Goal: Check status: Check status

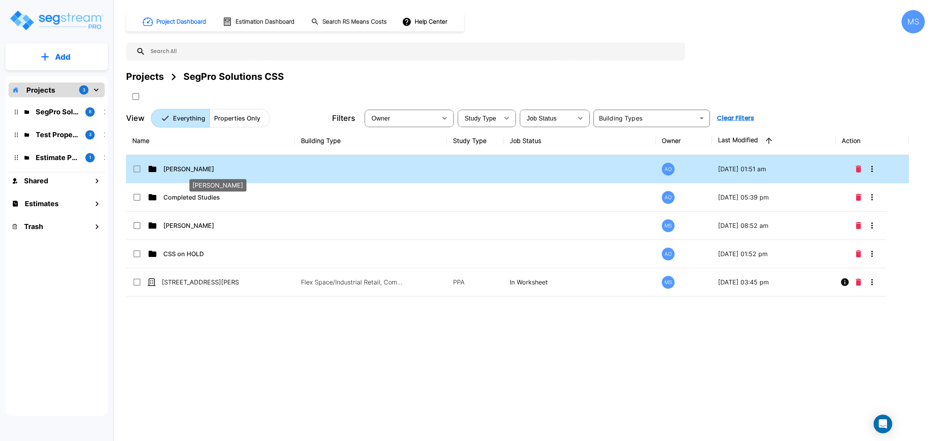
click at [191, 169] on p "[PERSON_NAME]" at bounding box center [202, 168] width 78 height 9
checkbox input "true"
click at [192, 169] on p "[PERSON_NAME]" at bounding box center [202, 168] width 78 height 9
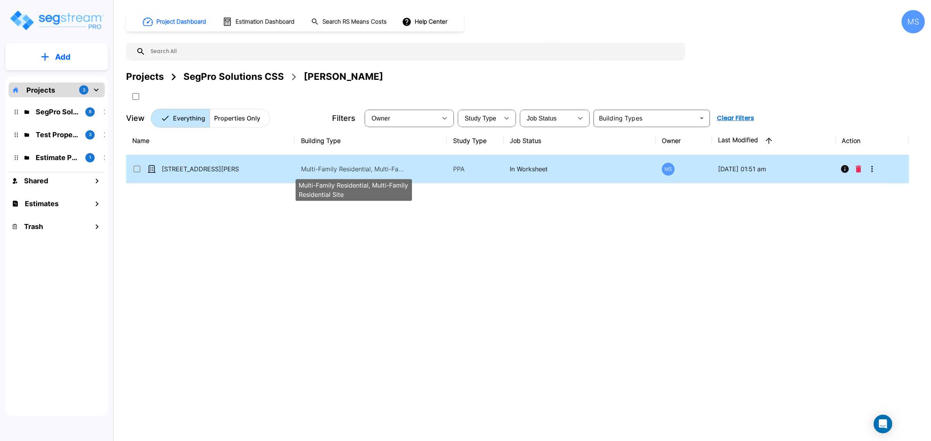
click at [306, 169] on p "Multi-Family Residential, Multi-Family Residential Site" at bounding box center [353, 168] width 105 height 9
checkbox input "true"
click at [306, 169] on p "Multi-Family Residential, Multi-Family Residential Site" at bounding box center [353, 168] width 105 height 9
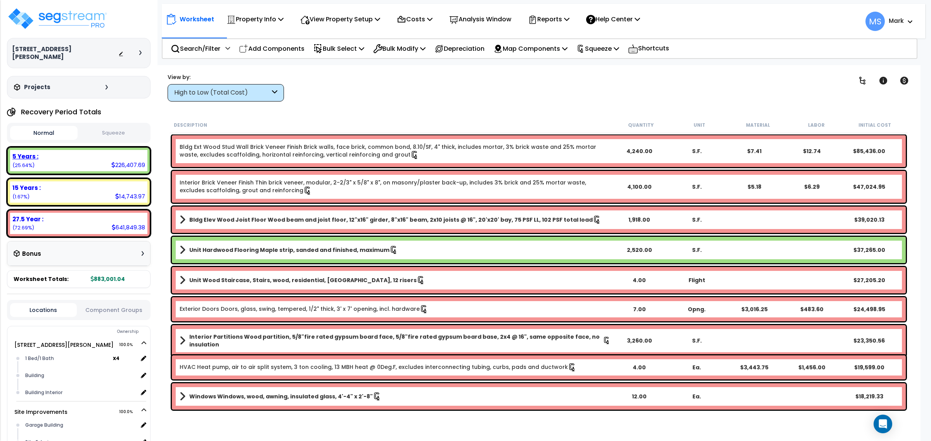
click at [103, 157] on div "5 Years : 226,407.69 (25.64%)" at bounding box center [78, 160] width 137 height 21
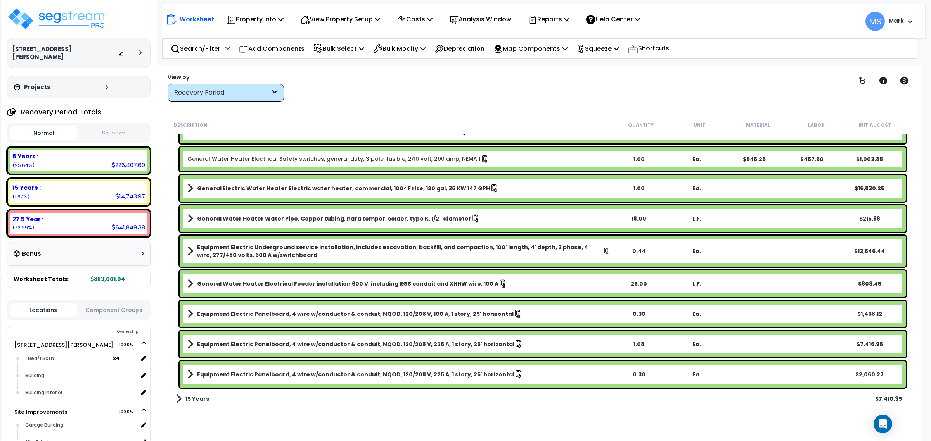
scroll to position [1348, 0]
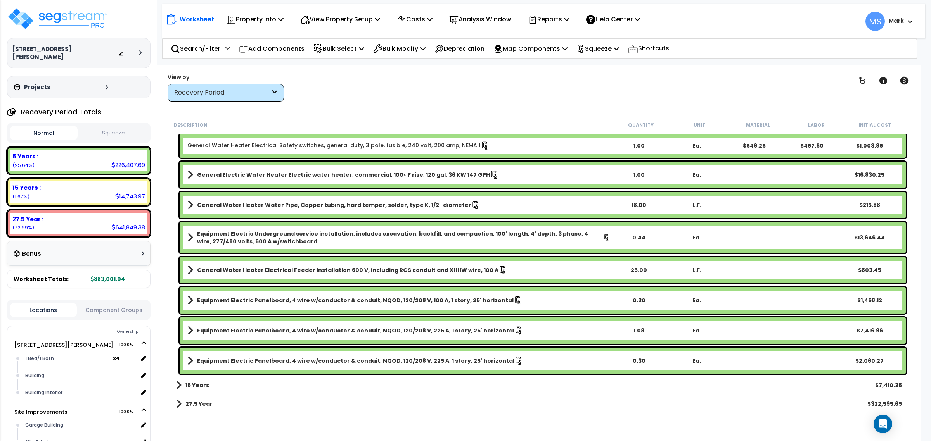
click at [187, 385] on b "15 Years" at bounding box center [197, 386] width 24 height 8
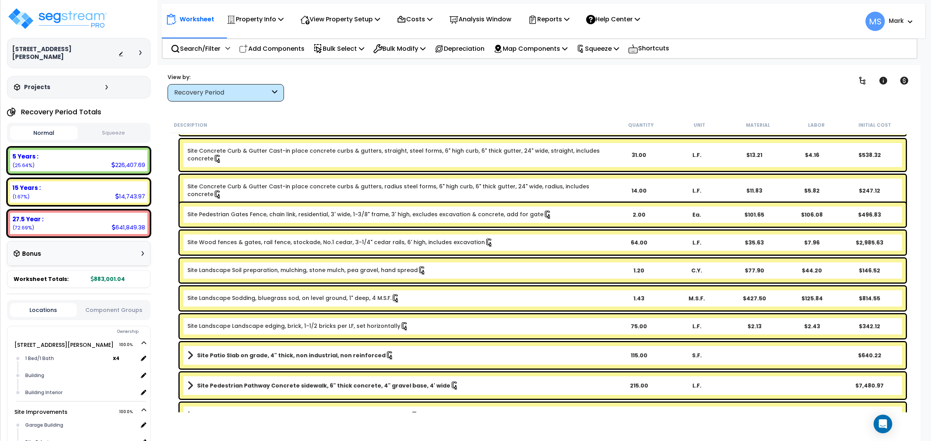
scroll to position [1670, 0]
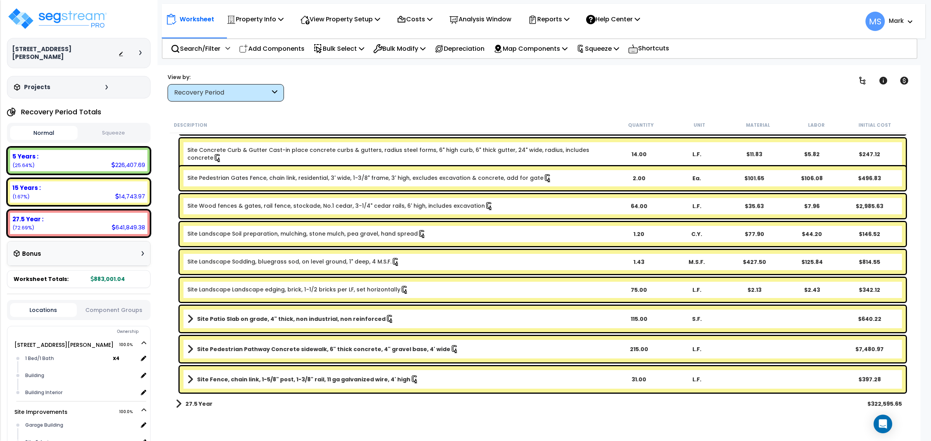
click at [212, 402] on div "27.5 Year $322,595.65" at bounding box center [539, 404] width 734 height 19
click at [52, 18] on img at bounding box center [57, 18] width 101 height 23
